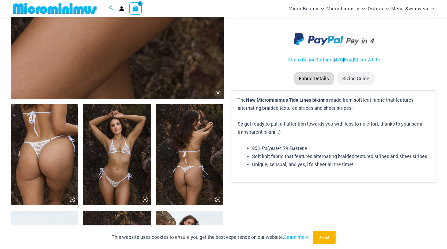
scroll to position [239, 0]
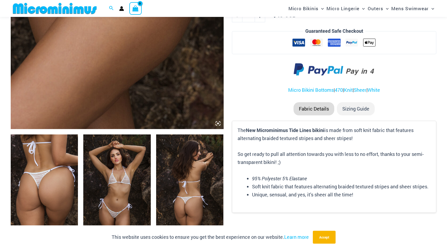
click at [59, 170] on img at bounding box center [44, 184] width 67 height 101
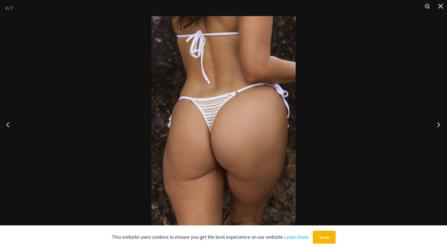
click at [436, 123] on button "Next" at bounding box center [437, 124] width 20 height 27
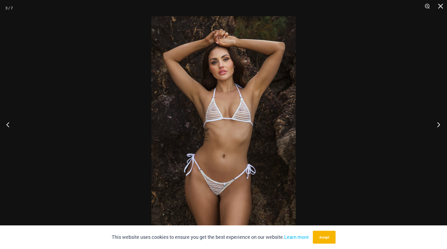
click at [436, 123] on button "Next" at bounding box center [437, 124] width 20 height 27
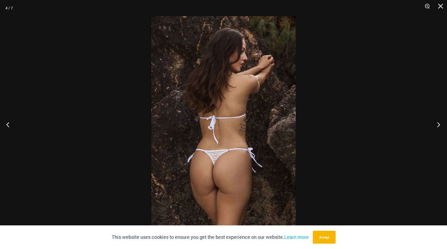
click at [436, 123] on button "Next" at bounding box center [437, 124] width 20 height 27
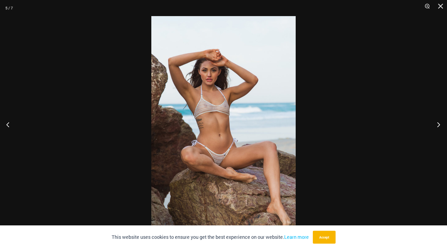
click at [436, 123] on button "Next" at bounding box center [437, 124] width 20 height 27
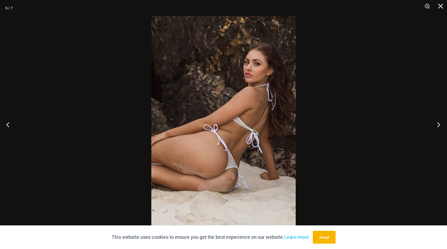
click at [436, 123] on button "Next" at bounding box center [437, 124] width 20 height 27
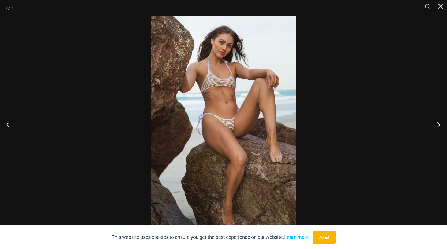
click at [436, 123] on button "Next" at bounding box center [437, 124] width 20 height 27
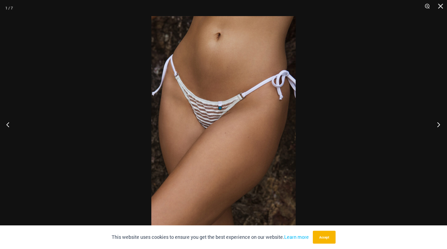
click at [436, 123] on button "Next" at bounding box center [437, 124] width 20 height 27
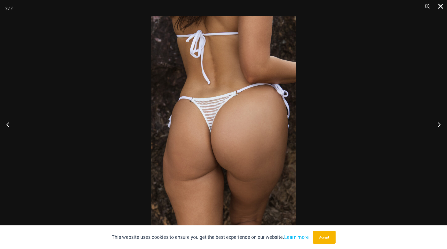
click at [440, 8] on button "Close" at bounding box center [438, 8] width 13 height 16
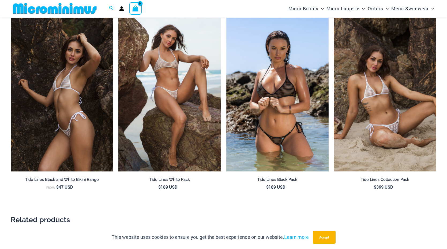
scroll to position [590, 0]
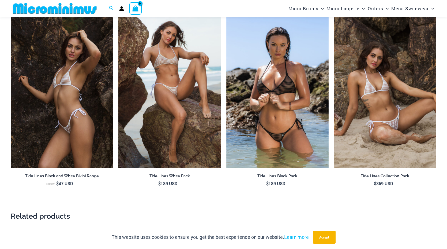
click at [75, 118] on img at bounding box center [62, 91] width 102 height 154
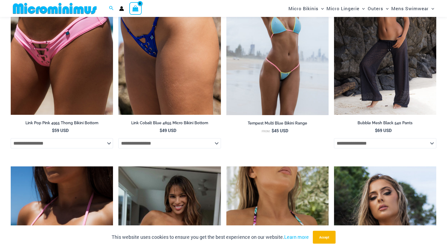
scroll to position [778, 0]
